Goal: Transaction & Acquisition: Book appointment/travel/reservation

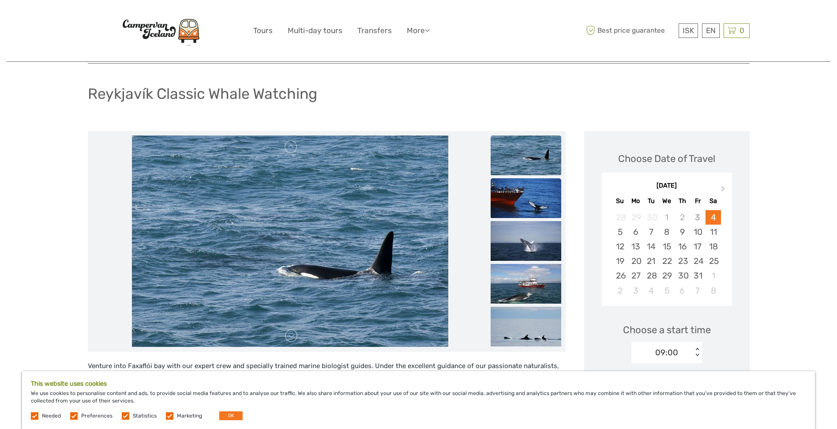
click at [523, 186] on img at bounding box center [525, 198] width 71 height 40
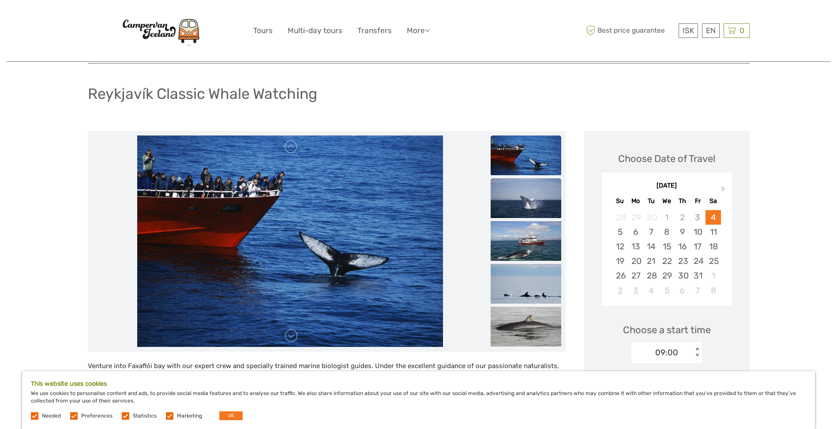
click at [536, 202] on img at bounding box center [525, 198] width 71 height 40
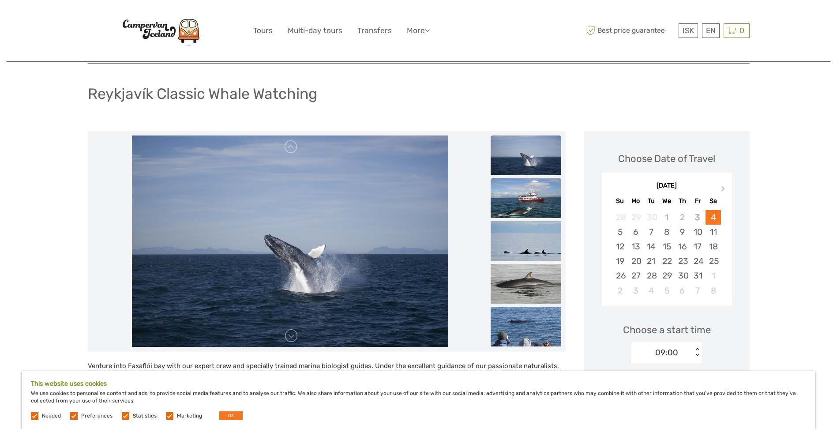
click at [532, 206] on img at bounding box center [525, 198] width 71 height 40
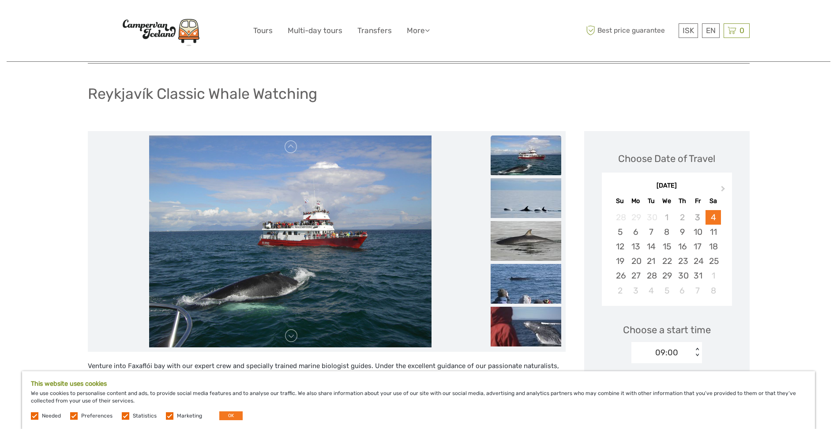
click at [532, 206] on img at bounding box center [525, 198] width 71 height 40
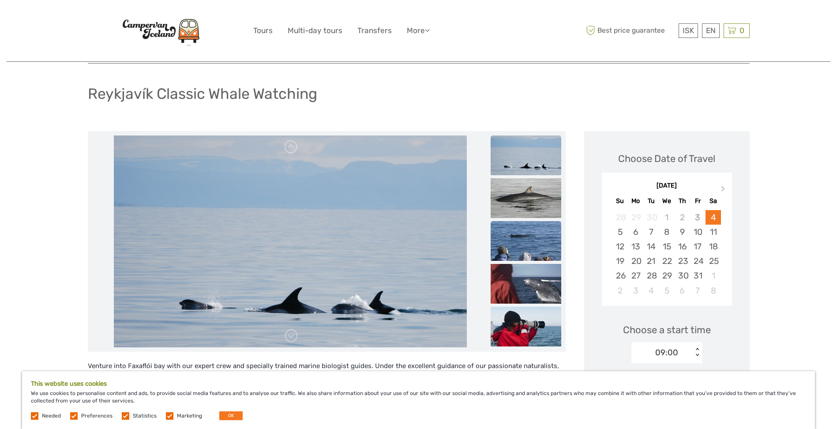
click at [531, 243] on img at bounding box center [525, 241] width 71 height 40
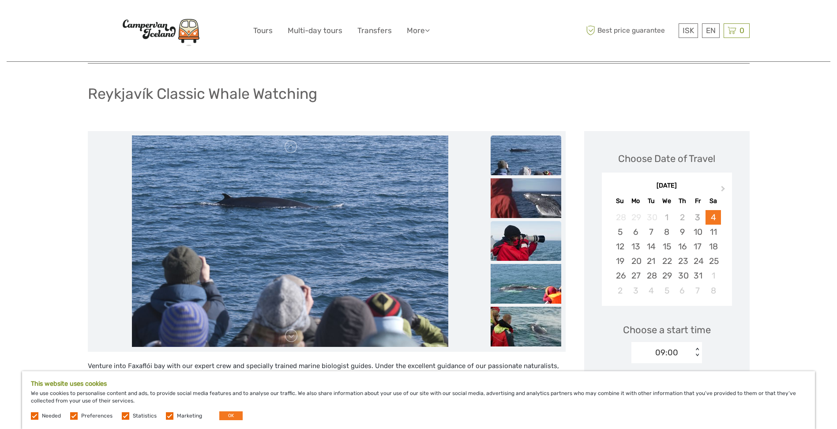
click at [521, 242] on img at bounding box center [525, 241] width 71 height 40
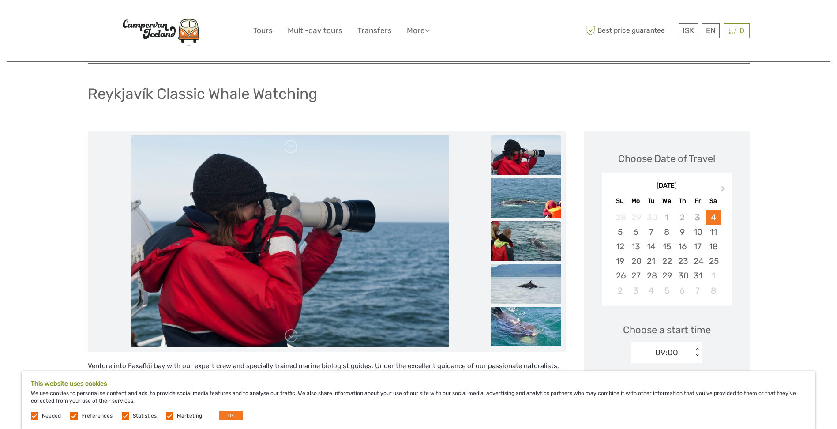
click at [519, 247] on img at bounding box center [525, 241] width 71 height 40
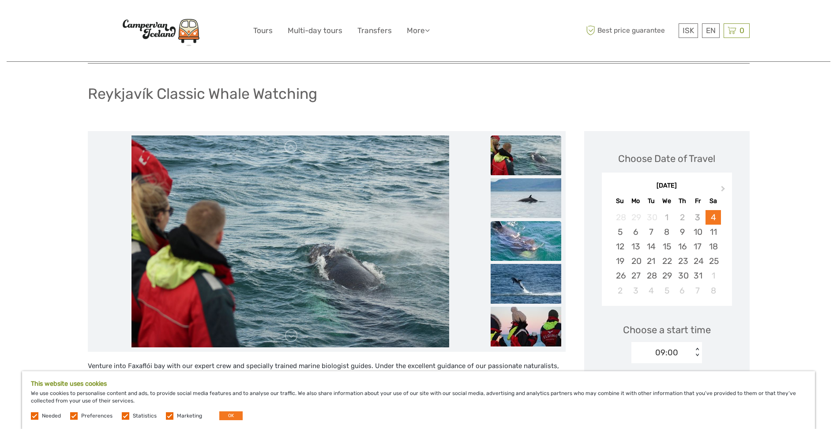
click at [521, 258] on img at bounding box center [525, 241] width 71 height 40
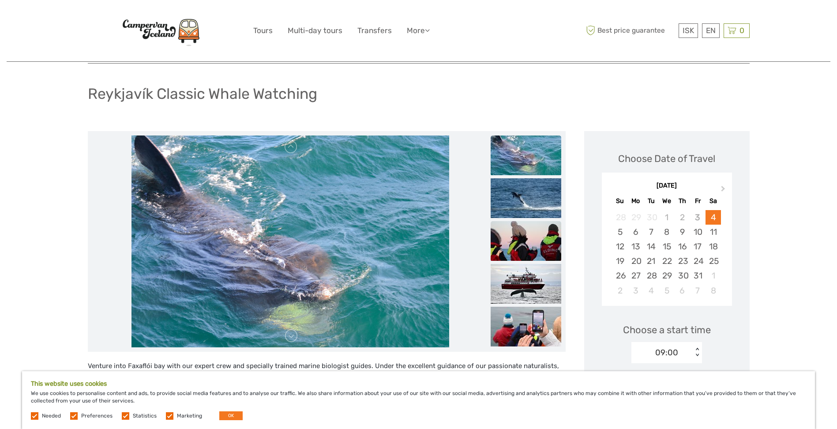
click at [505, 239] on img at bounding box center [525, 241] width 71 height 40
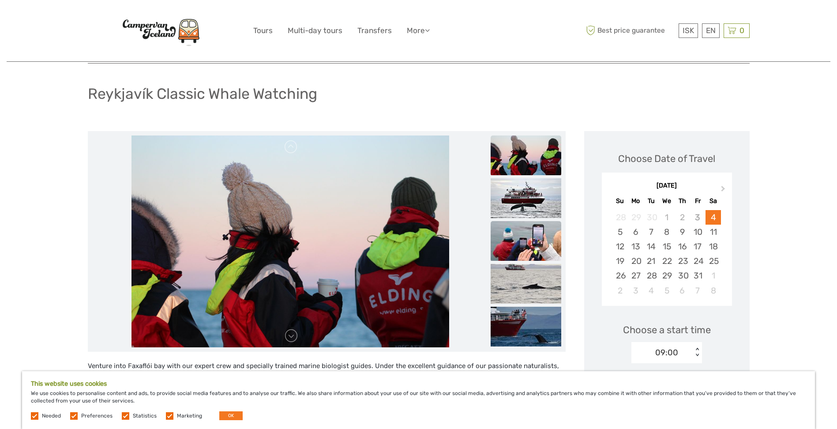
click at [515, 232] on img at bounding box center [525, 241] width 71 height 40
